Goal: Information Seeking & Learning: Learn about a topic

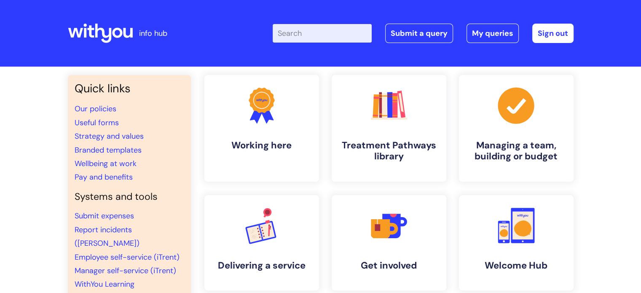
click at [314, 37] on input "Enter your search term here..." at bounding box center [321, 33] width 99 height 19
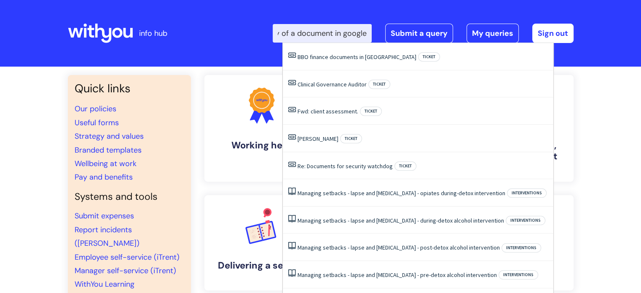
scroll to position [0, 51]
type input "make a copy of a document in google"
click button "Search" at bounding box center [0, 0] width 0 height 0
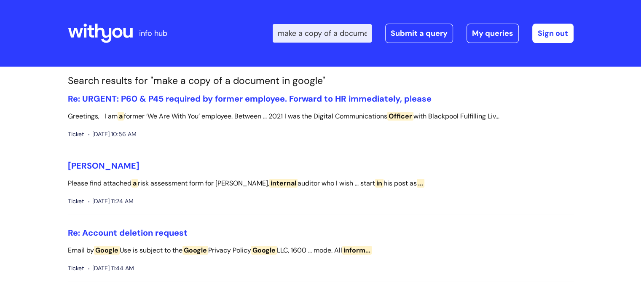
click at [328, 32] on input "make a copy of a document in google" at bounding box center [321, 33] width 99 height 19
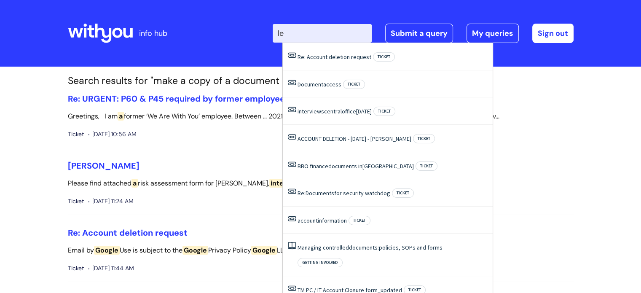
type input "e"
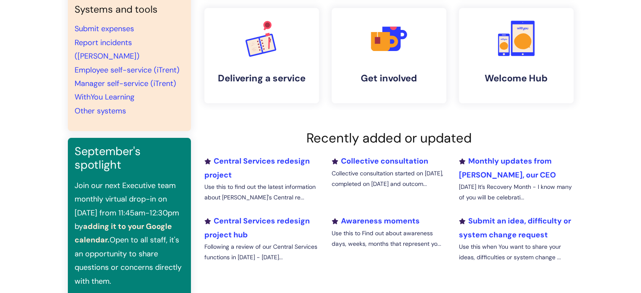
scroll to position [126, 0]
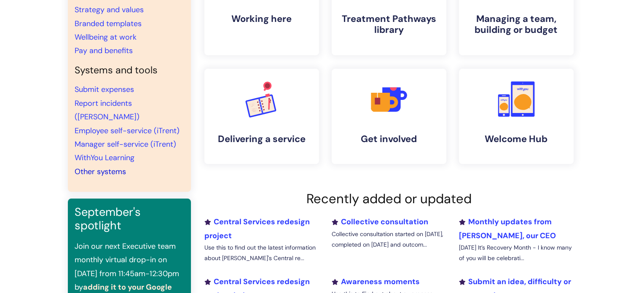
click at [99, 166] on link "Other systems" at bounding box center [100, 171] width 51 height 10
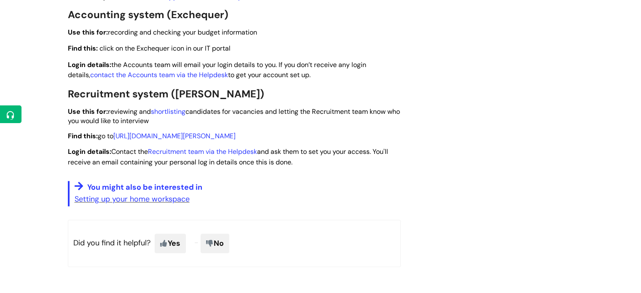
scroll to position [1348, 0]
